Goal: Task Accomplishment & Management: Complete application form

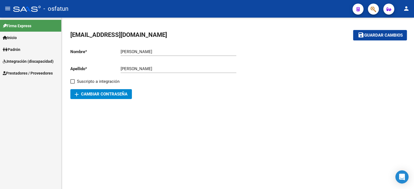
click at [13, 73] on span "Prestadores / Proveedores" at bounding box center [28, 73] width 50 height 6
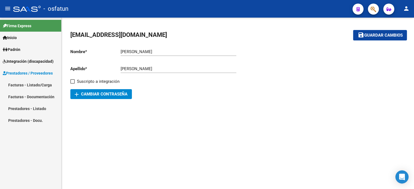
click at [19, 85] on link "Facturas - Listado/Carga" at bounding box center [30, 85] width 61 height 12
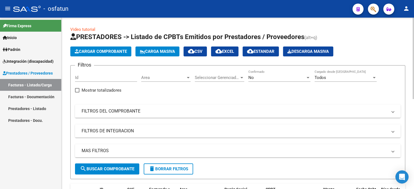
click at [100, 52] on span "Cargar Comprobante" at bounding box center [101, 51] width 52 height 5
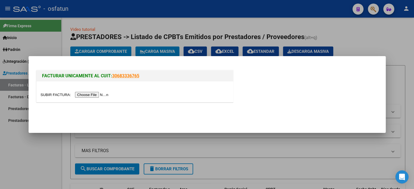
click at [102, 98] on div at bounding box center [135, 91] width 197 height 21
click at [104, 96] on input "file" at bounding box center [75, 95] width 69 height 6
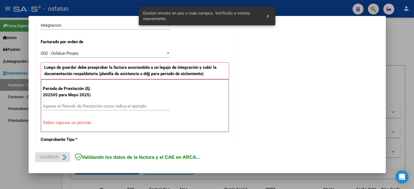
scroll to position [157, 0]
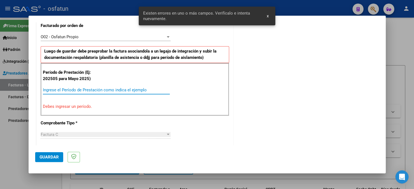
click at [77, 89] on input "Ingrese el Período de Prestación como indica el ejemplo" at bounding box center [106, 89] width 127 height 5
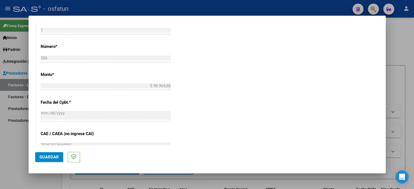
scroll to position [137, 0]
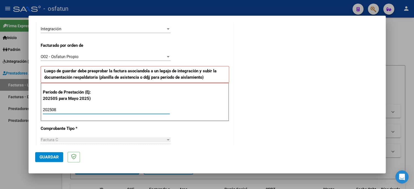
type input "202508"
drag, startPoint x: 42, startPoint y: 158, endPoint x: 50, endPoint y: 165, distance: 10.7
click at [42, 158] on span "Guardar" at bounding box center [49, 156] width 19 height 5
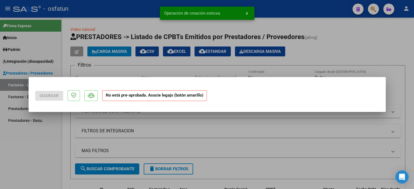
scroll to position [0, 0]
